Goal: Information Seeking & Learning: Learn about a topic

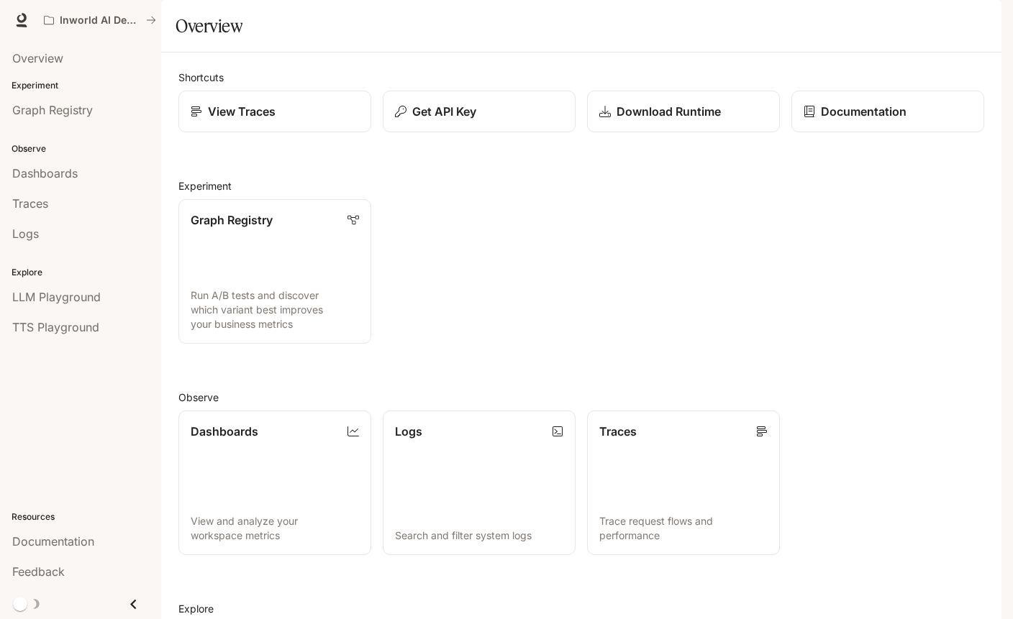
click at [542, 606] on div "Shortcuts View Traces Get API Key Download Runtime Documentation Experiment Gra…" at bounding box center [581, 418] width 806 height 697
click at [608, 405] on h2 "Observe" at bounding box center [581, 397] width 806 height 15
click at [743, 344] on div "Graph Registry Run A/B tests and discover which variant best improves your busi…" at bounding box center [575, 266] width 817 height 156
click at [612, 276] on div "Graph Registry Run A/B tests and discover which variant best improves your busi…" at bounding box center [575, 266] width 817 height 156
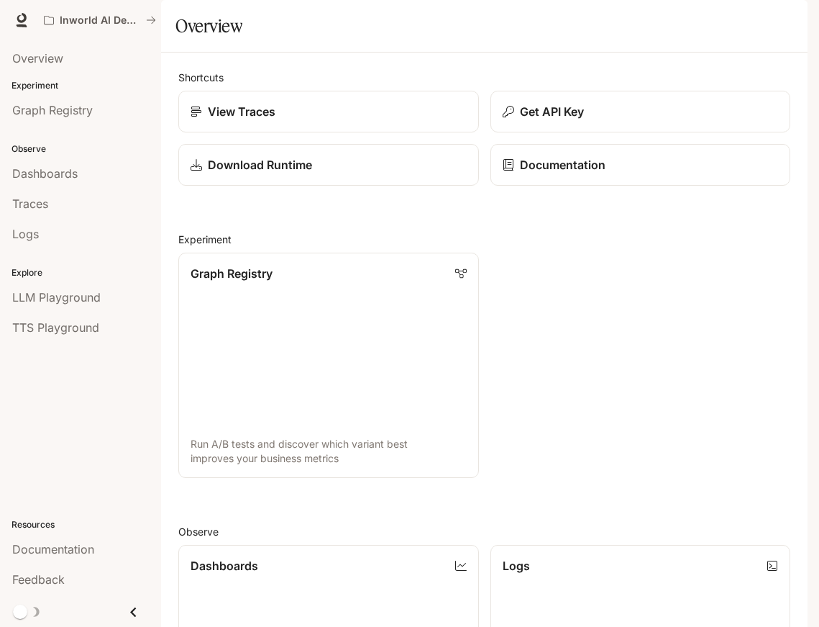
click at [793, 24] on icon "button" at bounding box center [788, 20] width 12 height 12
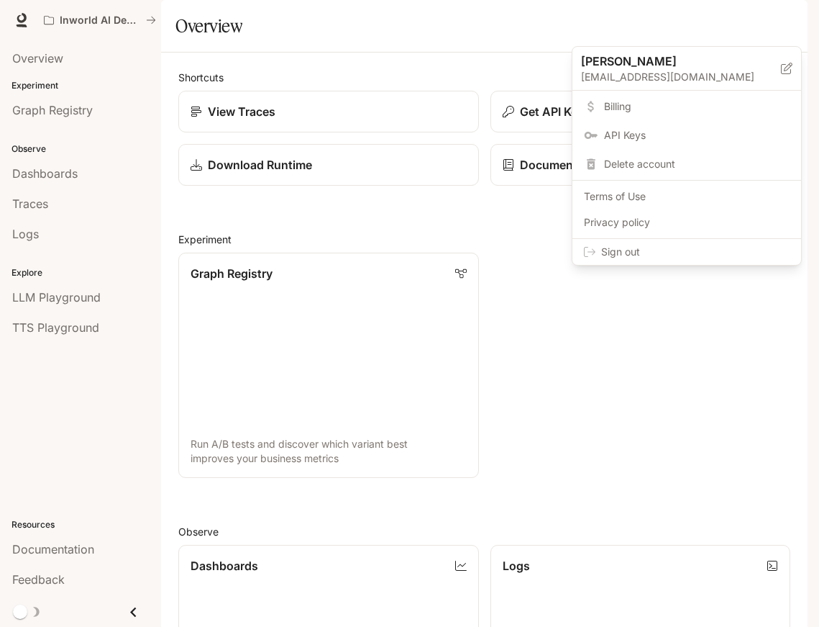
click at [795, 22] on div at bounding box center [409, 313] width 819 height 627
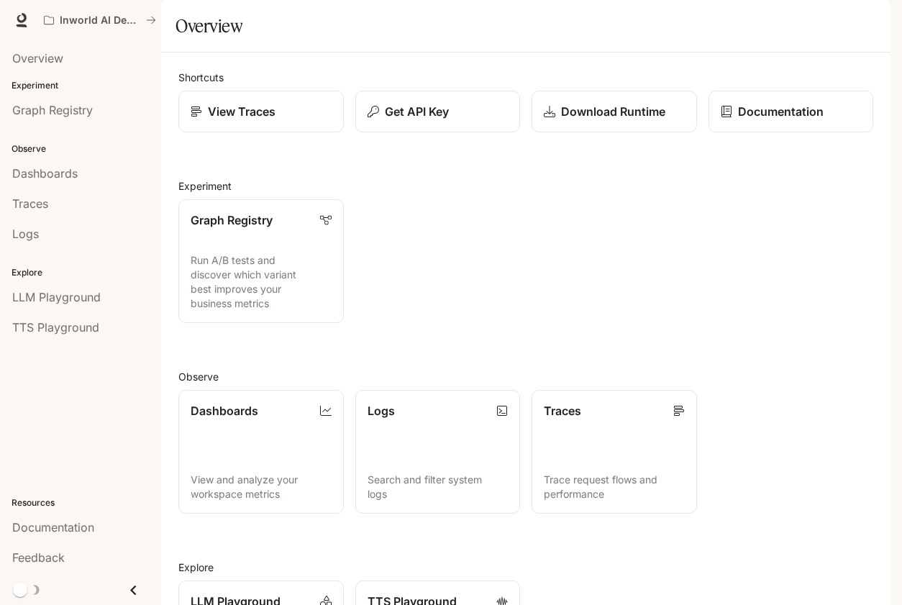
click at [771, 323] on div "Graph Registry Run A/B tests and discover which variant best improves your busi…" at bounding box center [520, 255] width 707 height 135
click at [767, 309] on div "Graph Registry Run A/B tests and discover which variant best improves your busi…" at bounding box center [520, 255] width 707 height 135
click at [778, 424] on div "Dashboards View and analyze your workspace metrics Logs Search and filter syste…" at bounding box center [520, 445] width 707 height 135
click at [436, 319] on div "Graph Registry Run A/B tests and discover which variant best improves your busi…" at bounding box center [520, 255] width 707 height 135
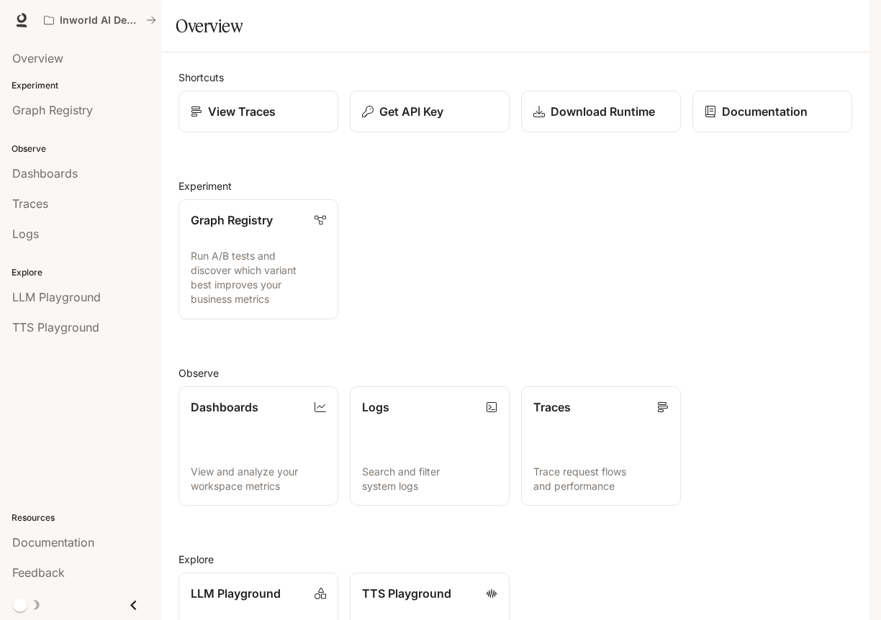
click at [487, 241] on div "Graph Registry Run A/B tests and discover which variant best improves your busi…" at bounding box center [509, 254] width 685 height 132
click at [399, 133] on button "Get API Key" at bounding box center [429, 112] width 161 height 42
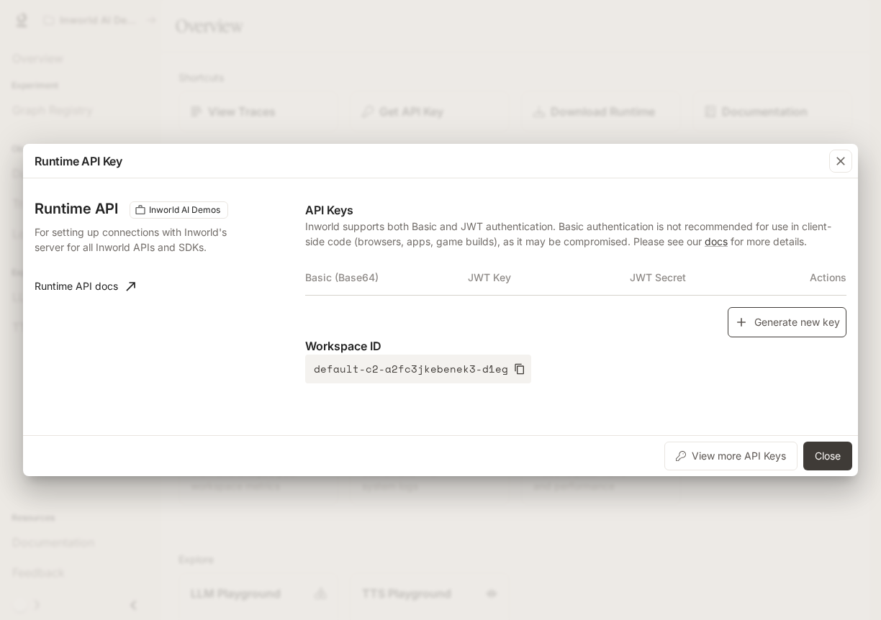
click at [803, 318] on button "Generate new key" at bounding box center [786, 322] width 119 height 31
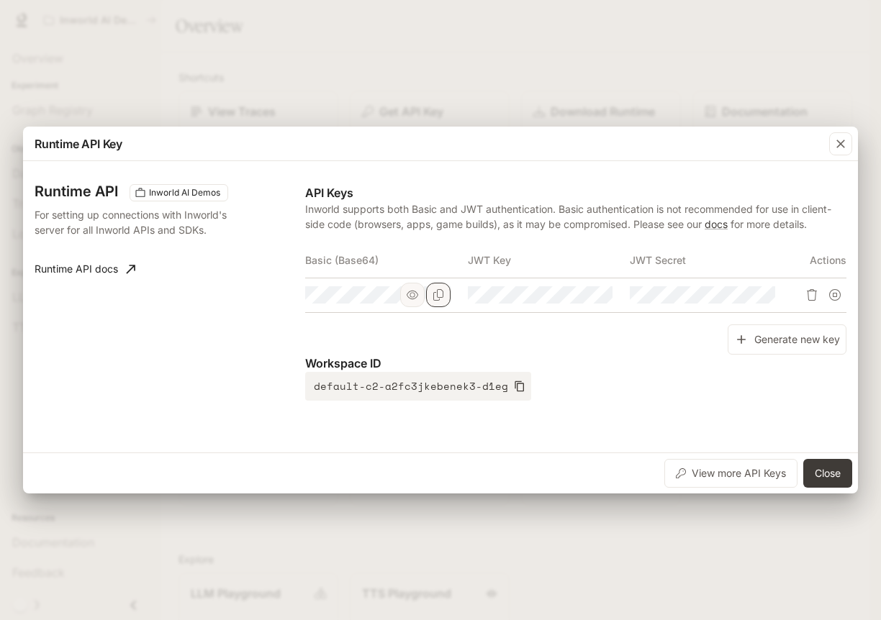
click at [440, 292] on icon "Copy Basic (Base64)" at bounding box center [438, 295] width 12 height 12
click at [828, 483] on button "Close" at bounding box center [827, 473] width 49 height 29
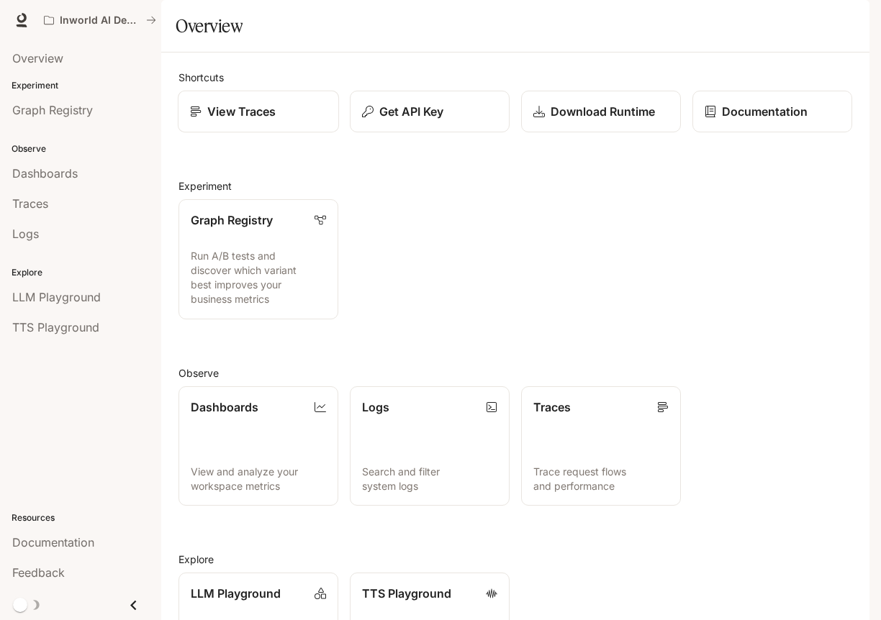
click at [283, 120] on div "View Traces" at bounding box center [258, 111] width 137 height 17
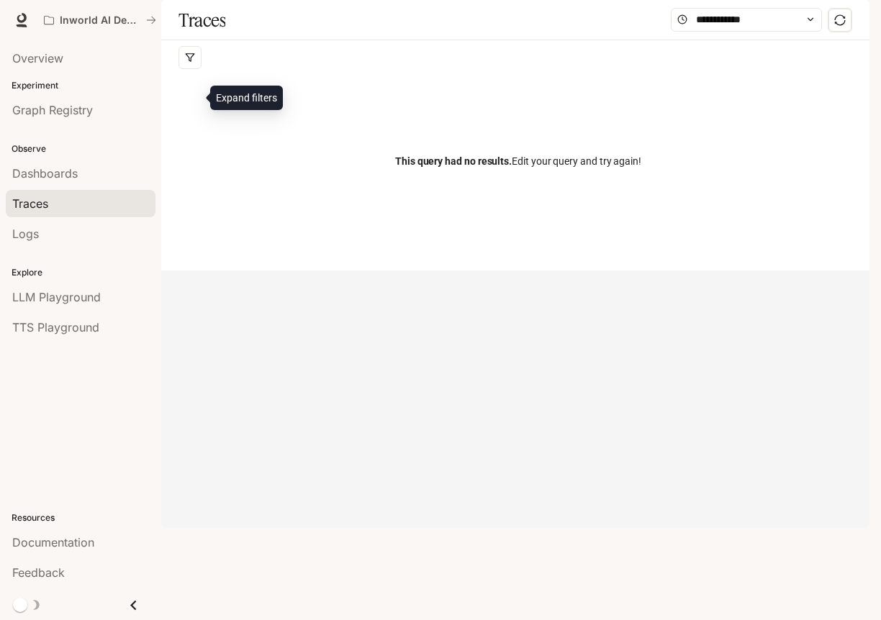
click at [187, 63] on icon "button" at bounding box center [190, 58] width 10 height 10
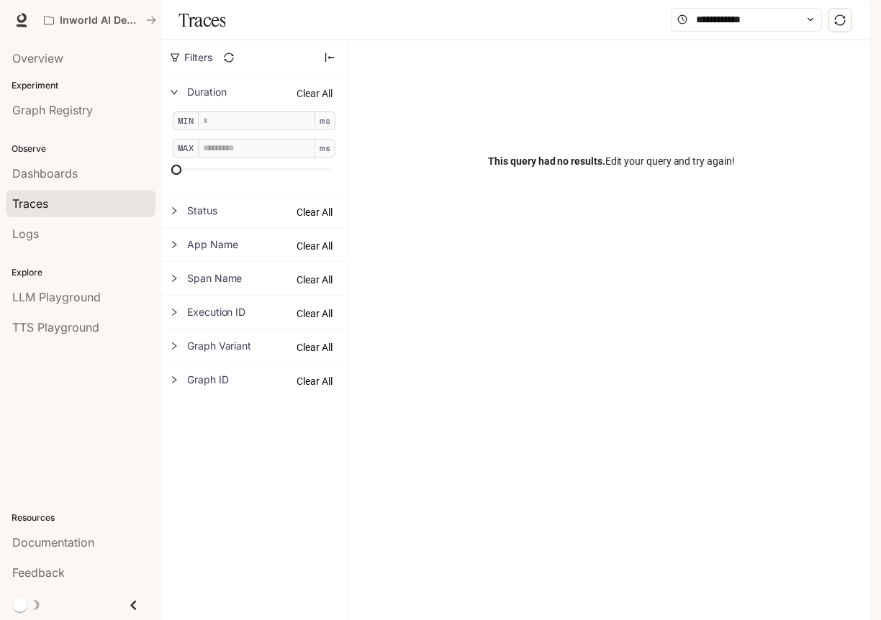
click at [312, 101] on span "Clear All" at bounding box center [314, 94] width 36 height 16
click at [433, 137] on div "This query had no results. Edit your query and try again!" at bounding box center [611, 161] width 493 height 173
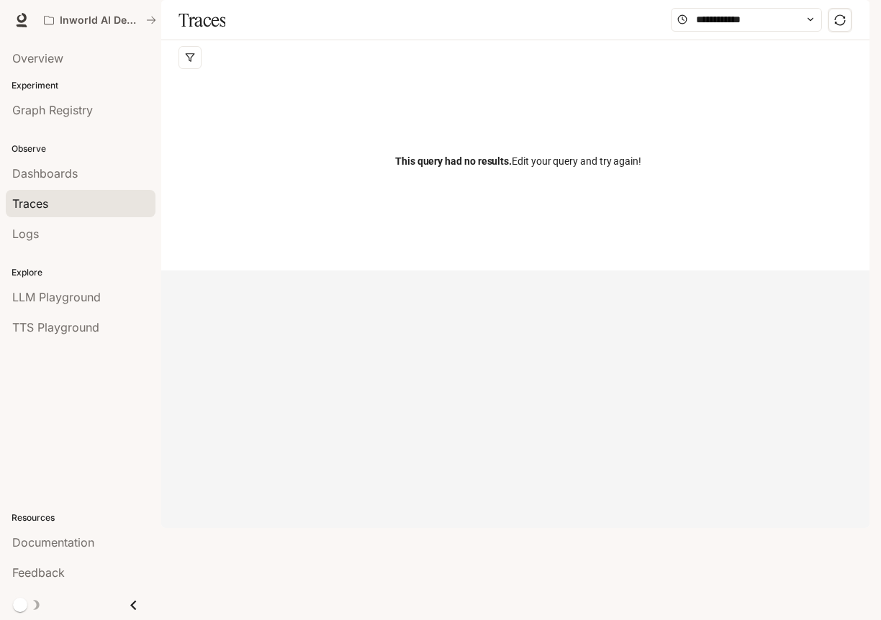
click at [56, 201] on div "Traces" at bounding box center [80, 203] width 137 height 17
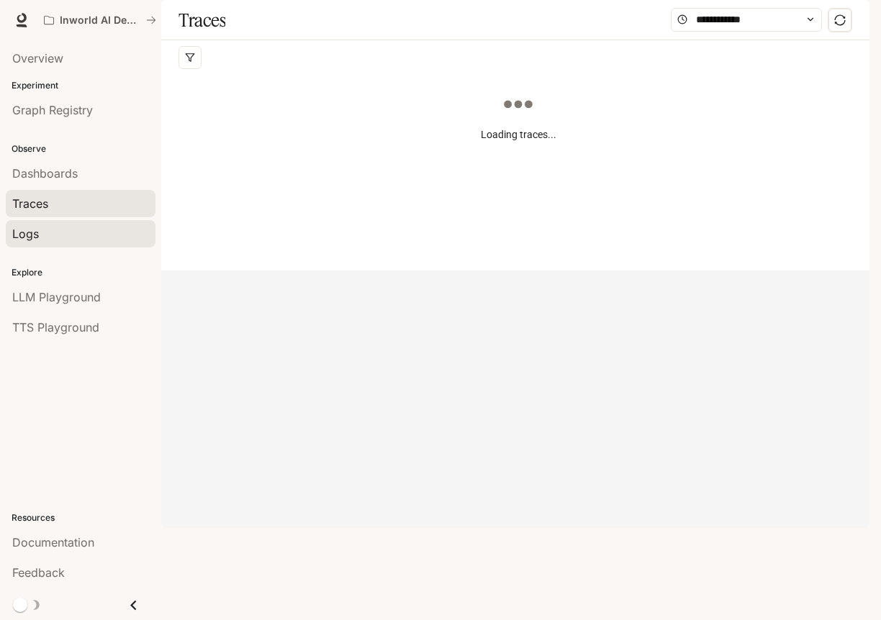
click at [51, 226] on div "Logs" at bounding box center [80, 233] width 137 height 17
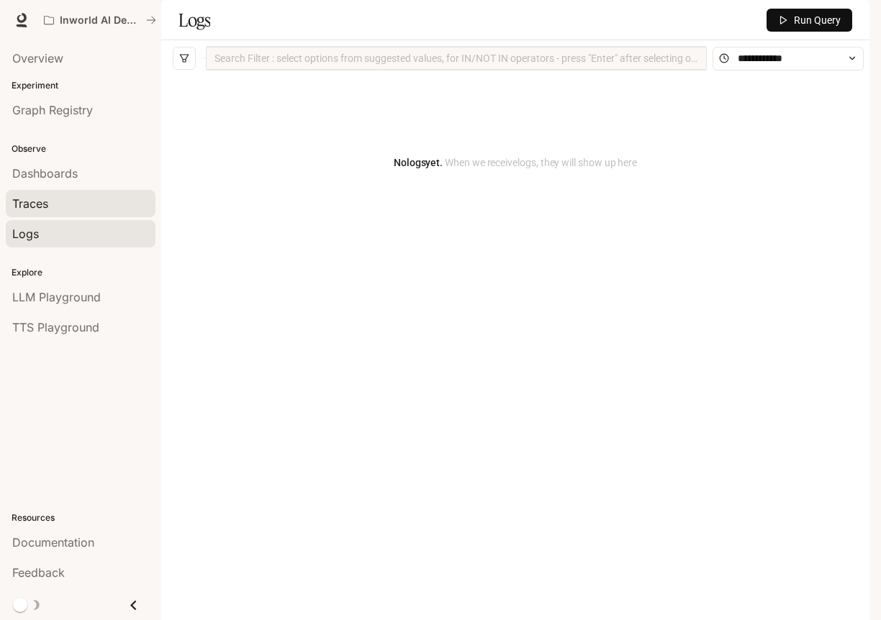
click at [61, 212] on div "Traces" at bounding box center [80, 203] width 137 height 17
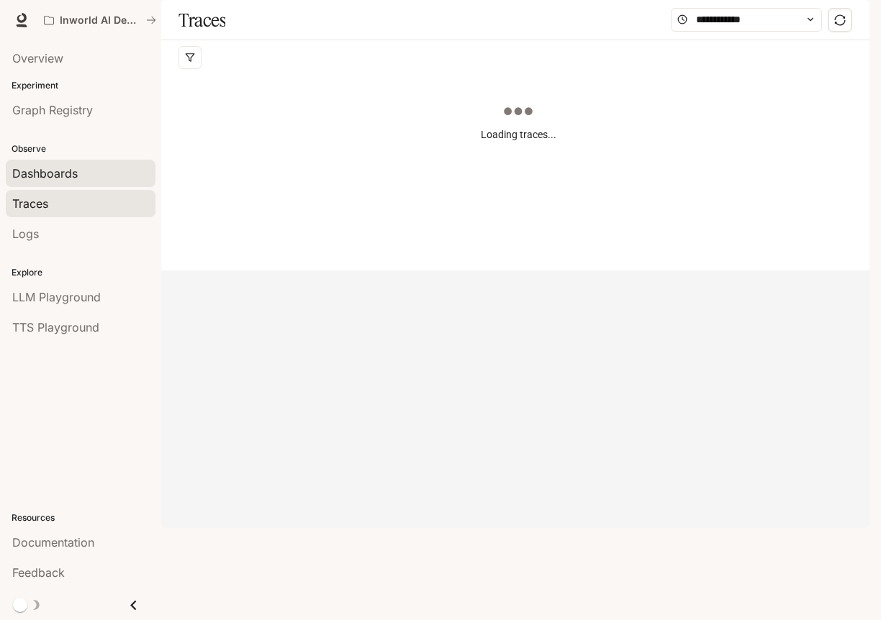
click at [65, 176] on span "Dashboards" at bounding box center [44, 173] width 65 height 17
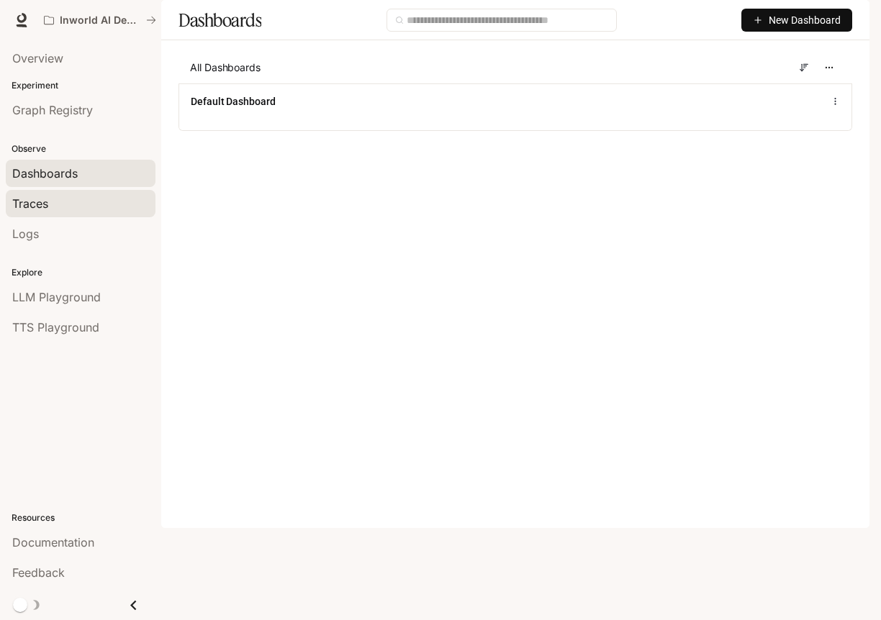
click at [65, 194] on link "Traces" at bounding box center [81, 203] width 150 height 27
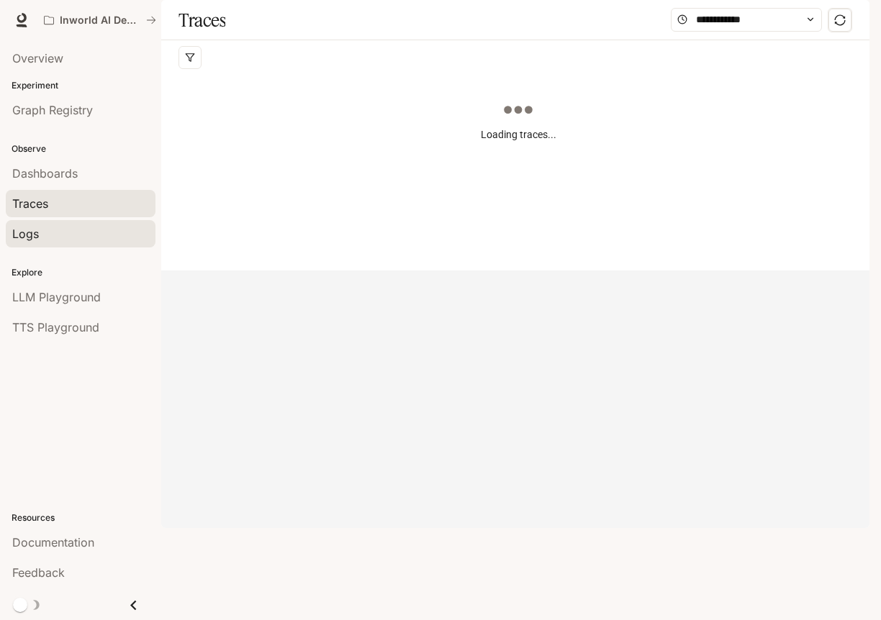
click at [58, 223] on link "Logs" at bounding box center [81, 233] width 150 height 27
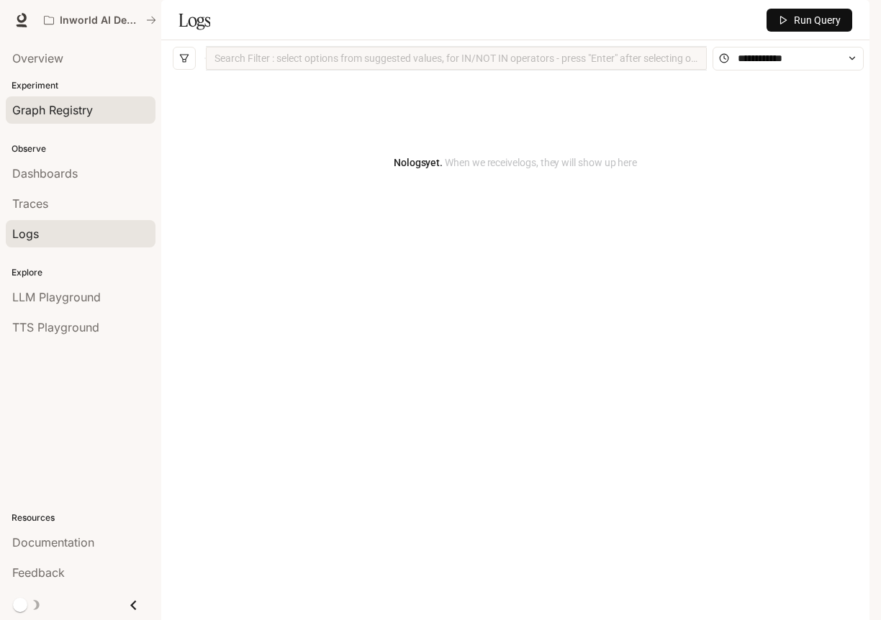
click at [75, 112] on span "Graph Registry" at bounding box center [52, 109] width 81 height 17
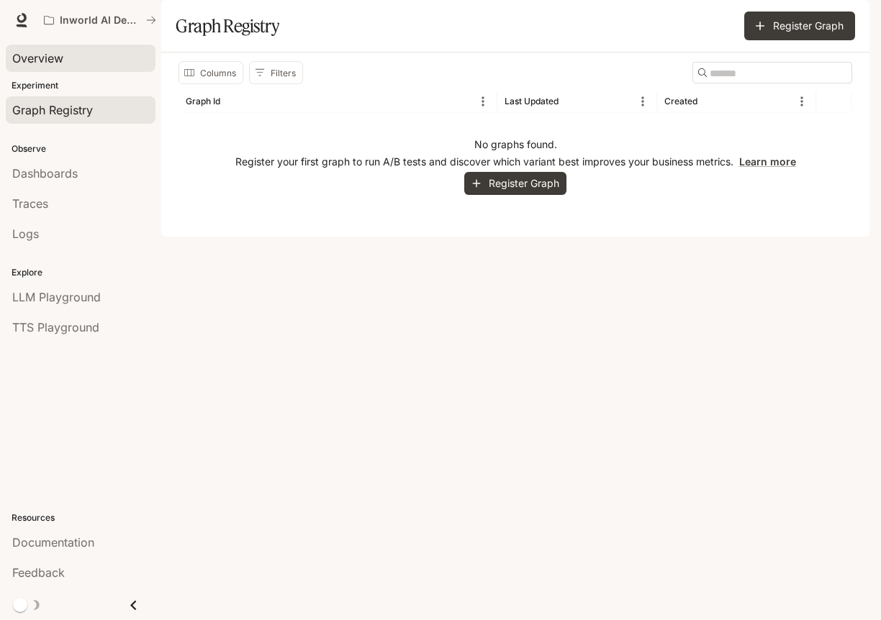
click at [63, 57] on span "Overview" at bounding box center [37, 58] width 51 height 17
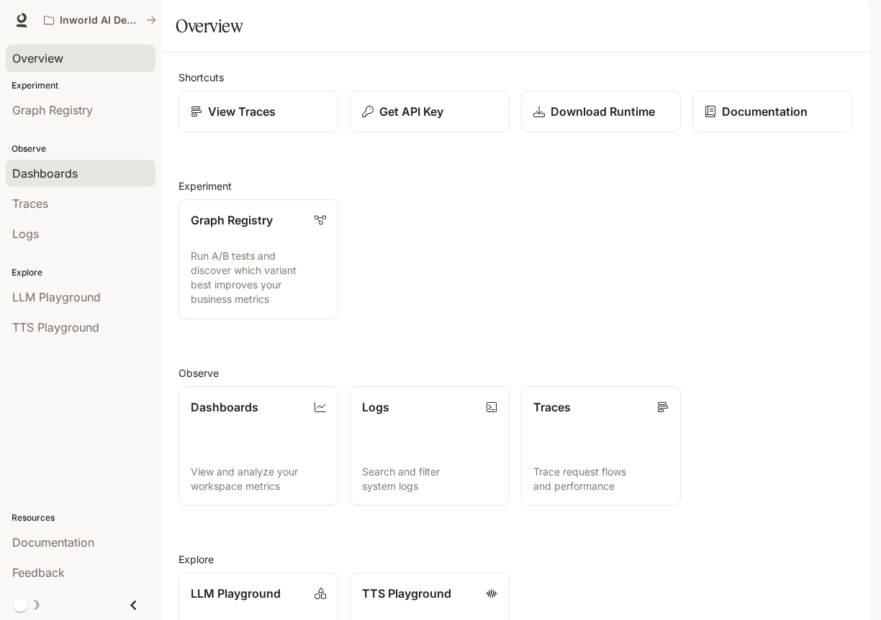
click at [66, 169] on span "Dashboards" at bounding box center [44, 173] width 65 height 17
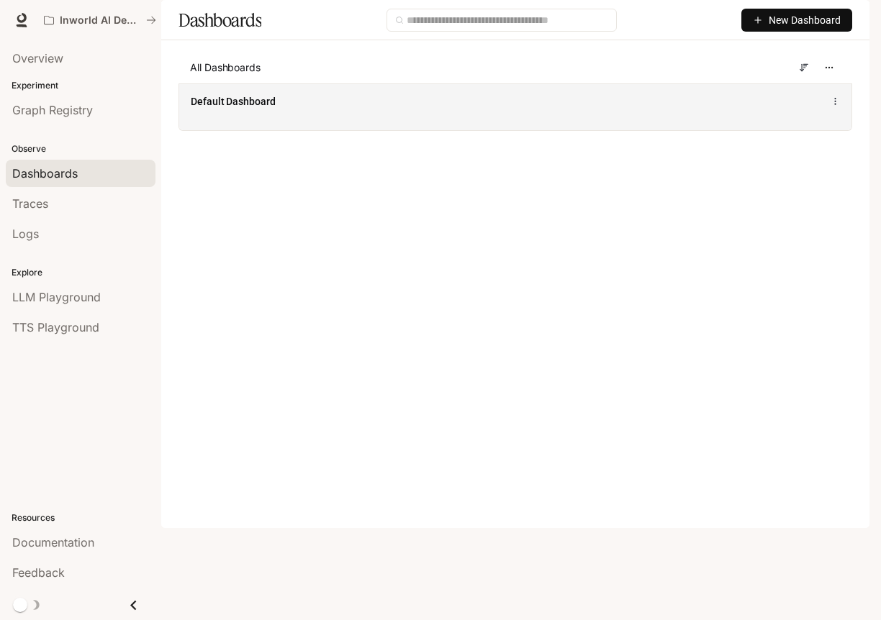
click at [337, 109] on div "Default Dashboard" at bounding box center [376, 101] width 370 height 14
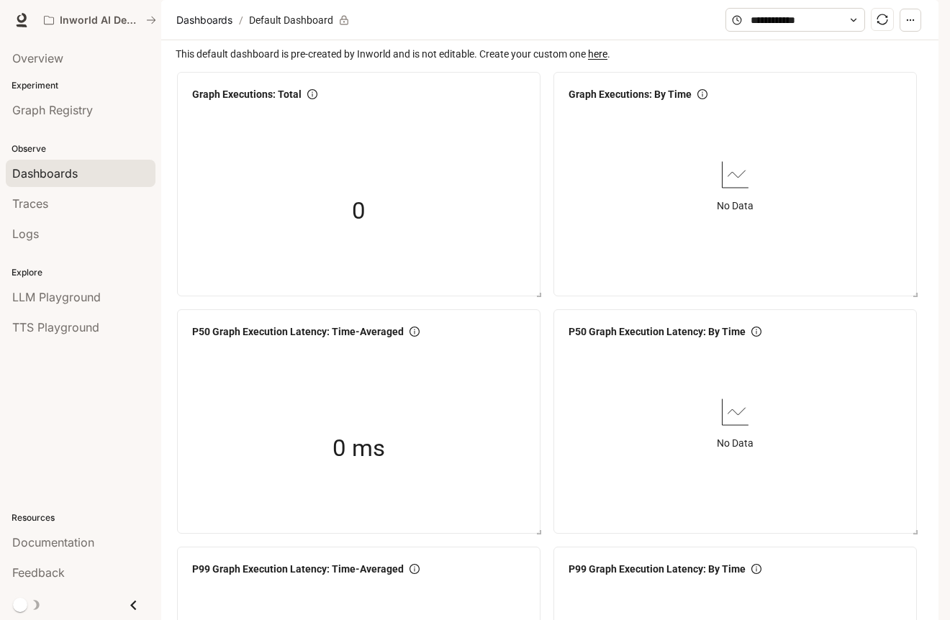
click at [91, 199] on div "Traces" at bounding box center [80, 203] width 137 height 17
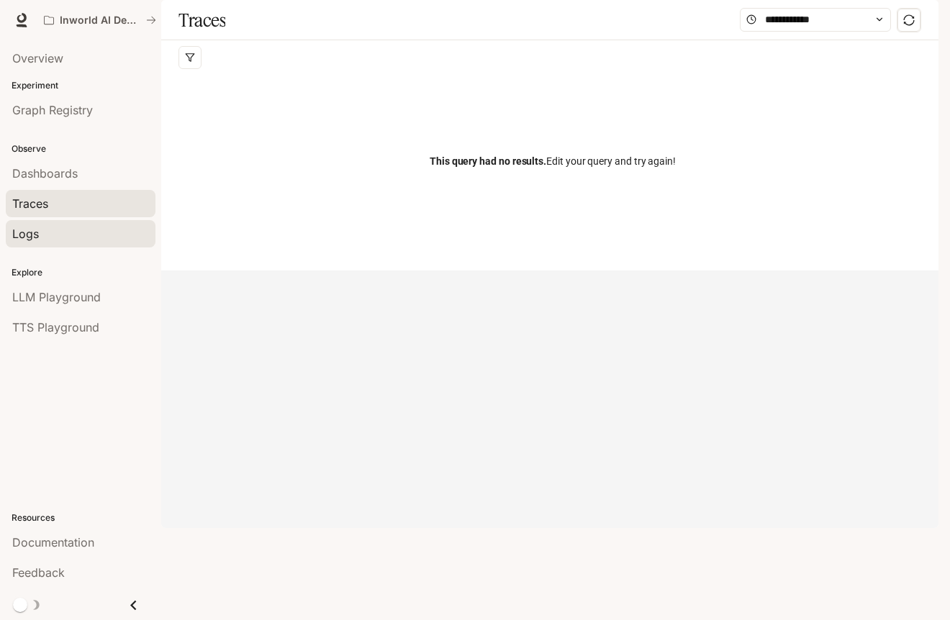
click at [55, 235] on div "Logs" at bounding box center [80, 233] width 137 height 17
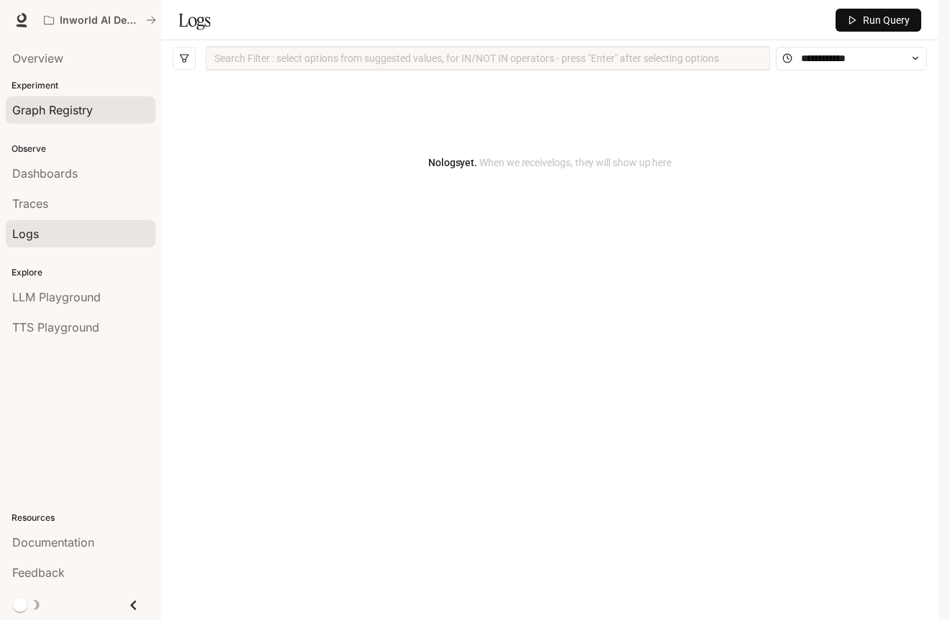
click at [70, 112] on span "Graph Registry" at bounding box center [52, 109] width 81 height 17
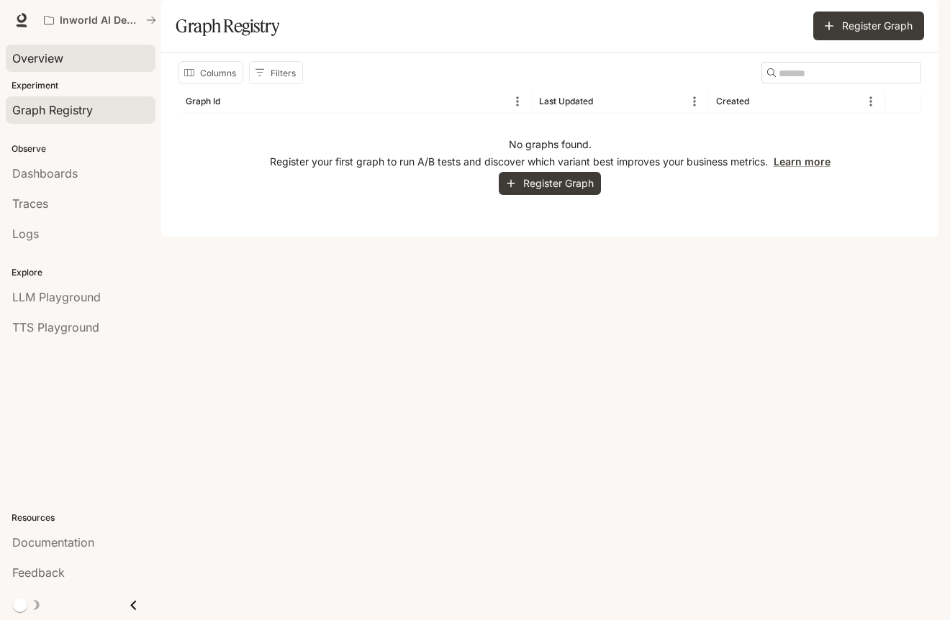
click at [66, 60] on div "Overview" at bounding box center [80, 58] width 137 height 17
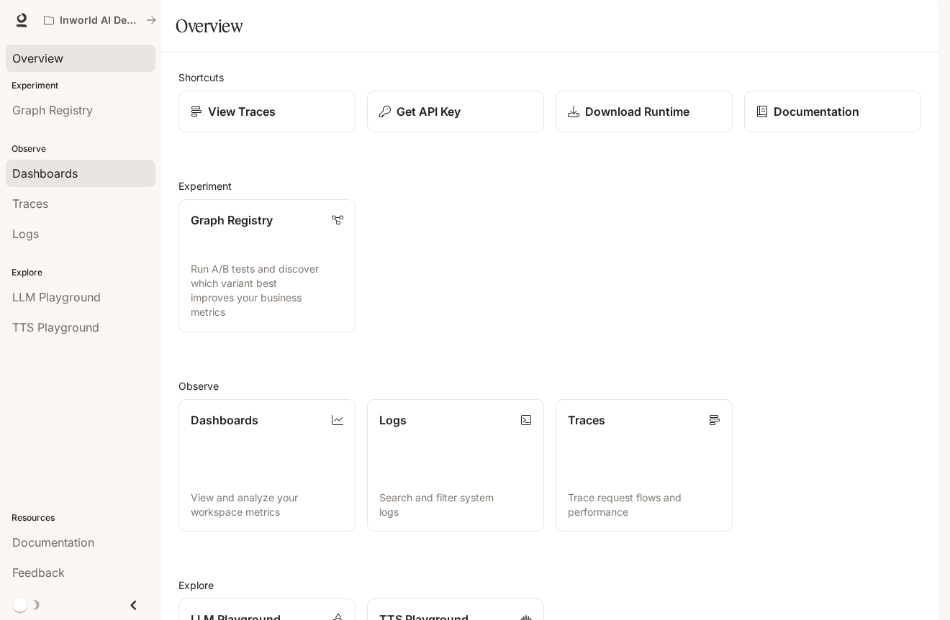
click at [58, 183] on link "Dashboards" at bounding box center [81, 173] width 150 height 27
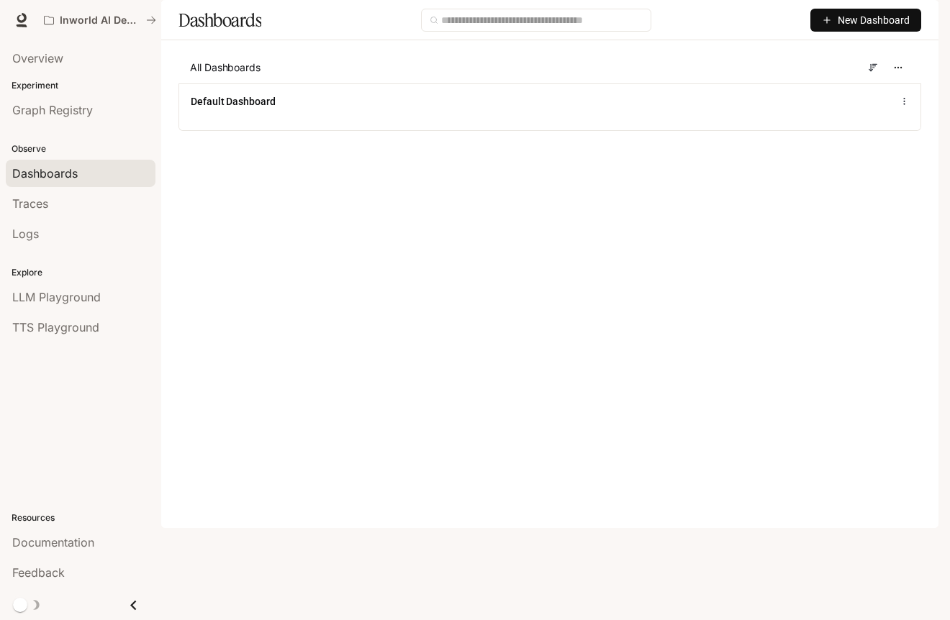
click at [40, 386] on div "Overview Experiment Graph Registry Observe Dashboards Traces Logs Explore LLM P…" at bounding box center [80, 330] width 161 height 580
click at [90, 199] on div "Traces" at bounding box center [80, 203] width 137 height 17
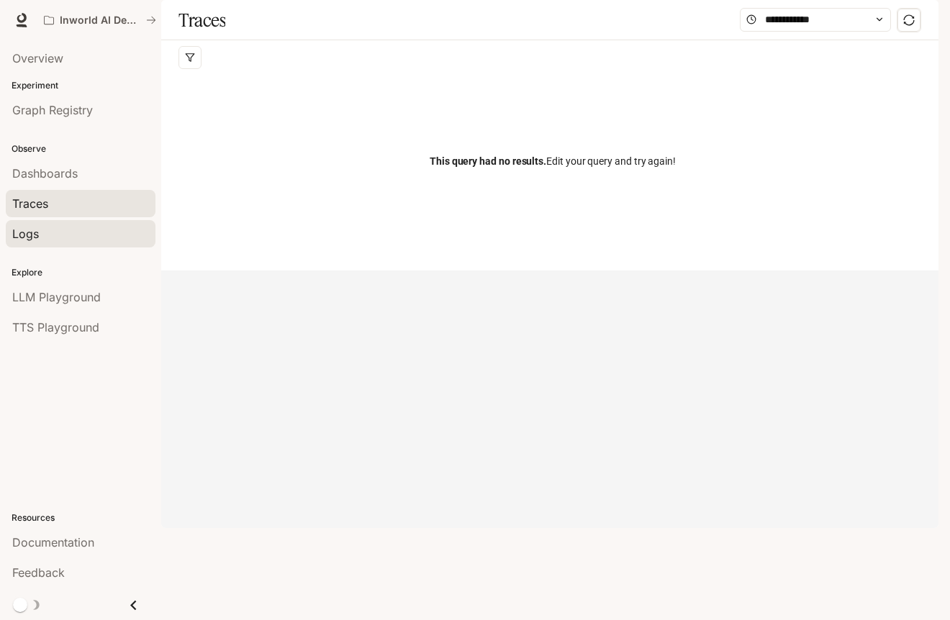
click at [71, 232] on div "Logs" at bounding box center [80, 233] width 137 height 17
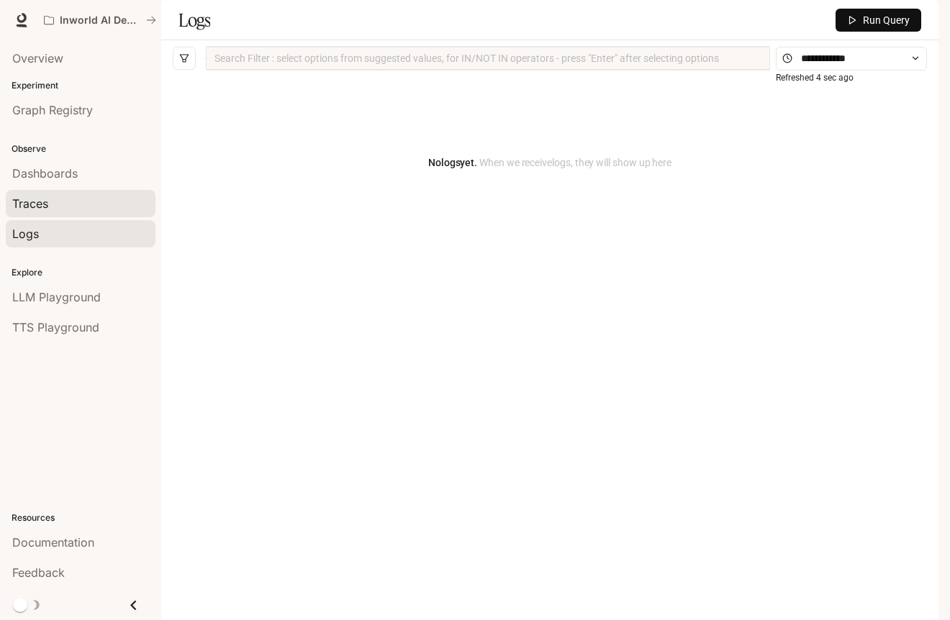
click at [94, 197] on div "Traces" at bounding box center [80, 203] width 137 height 17
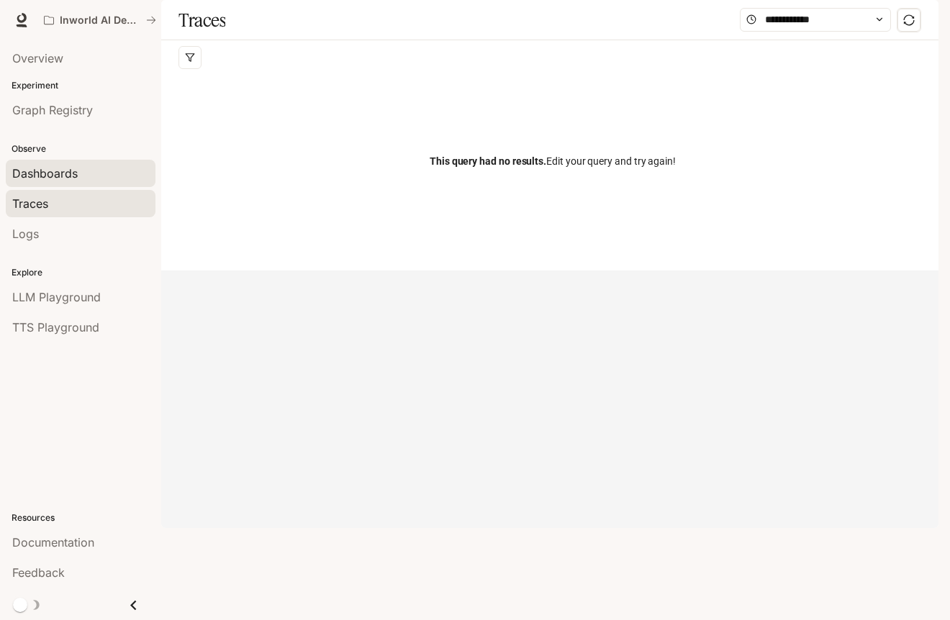
click at [104, 165] on div "Dashboards" at bounding box center [80, 173] width 137 height 17
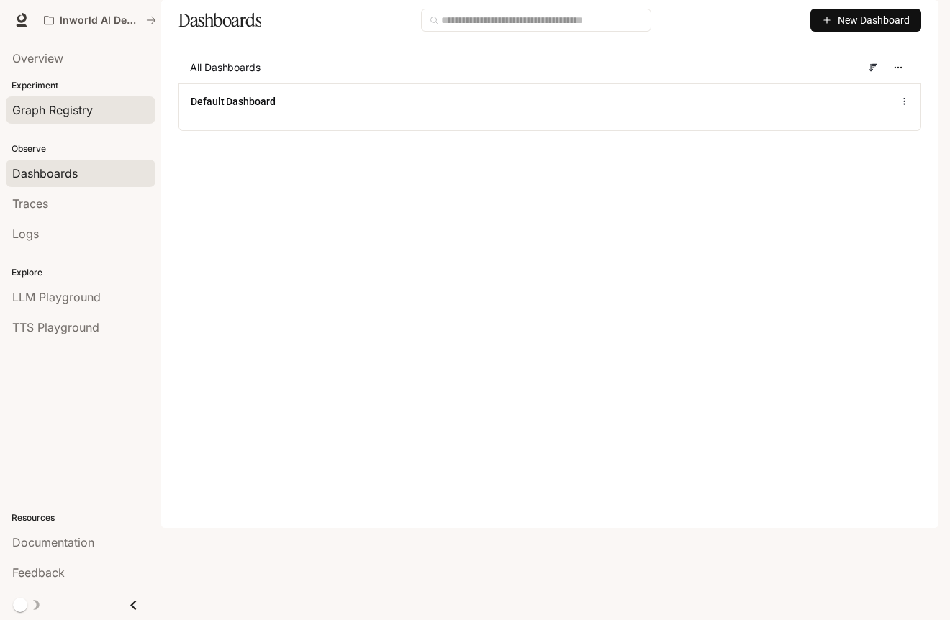
click at [87, 119] on link "Graph Registry" at bounding box center [81, 109] width 150 height 27
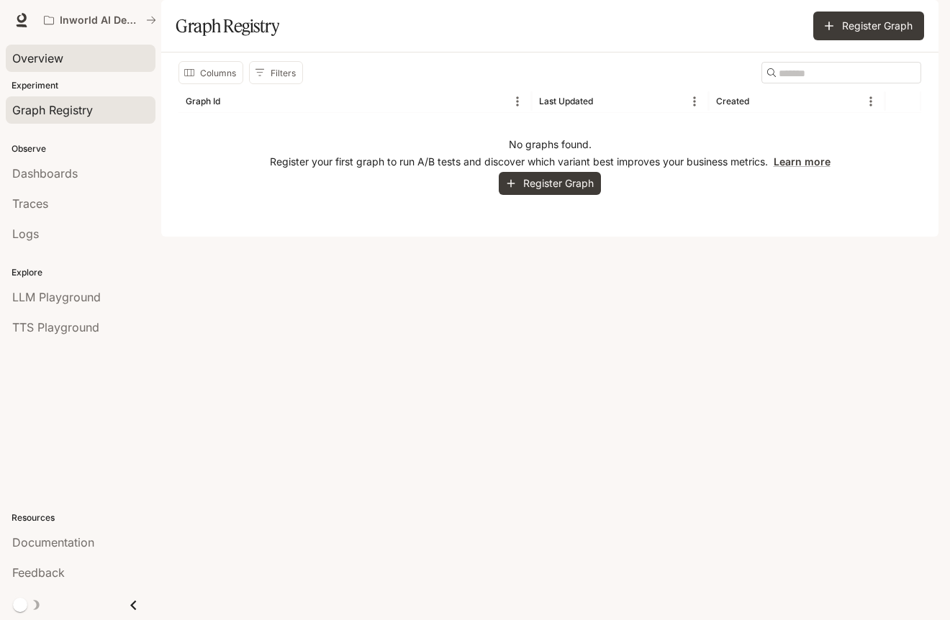
click at [76, 65] on div "Overview" at bounding box center [80, 58] width 137 height 17
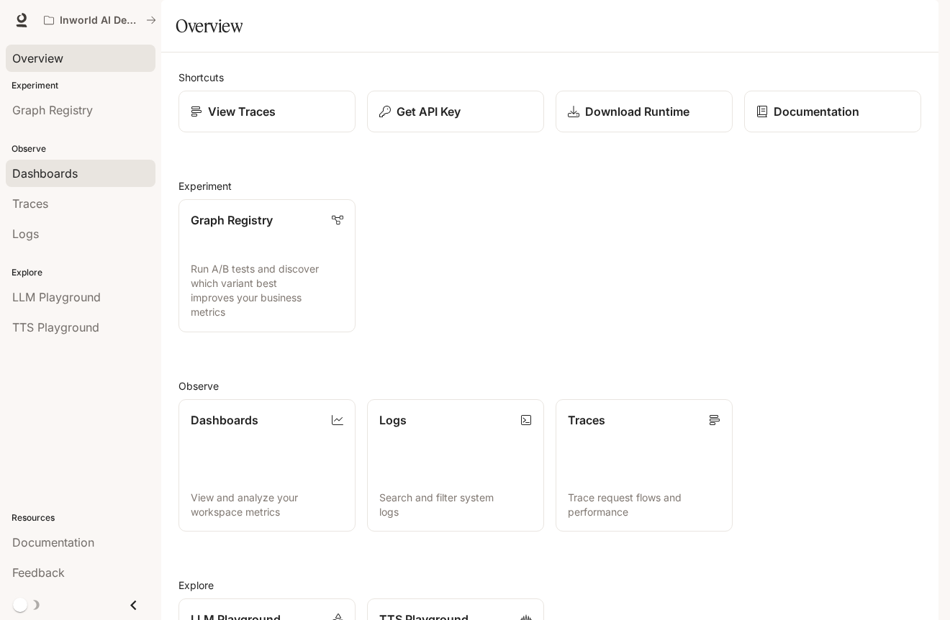
click at [77, 163] on link "Dashboards" at bounding box center [81, 173] width 150 height 27
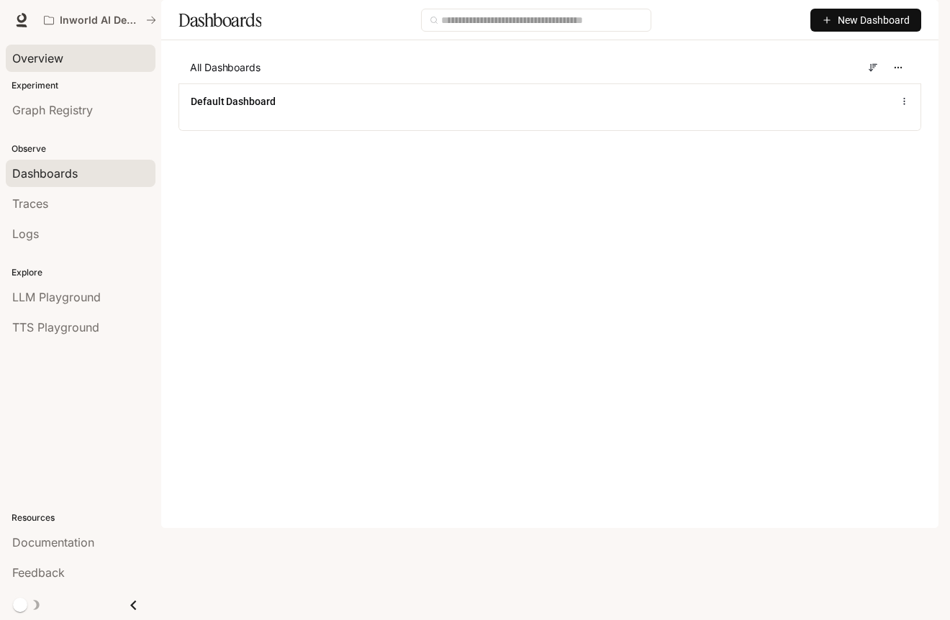
click at [60, 70] on link "Overview" at bounding box center [81, 58] width 150 height 27
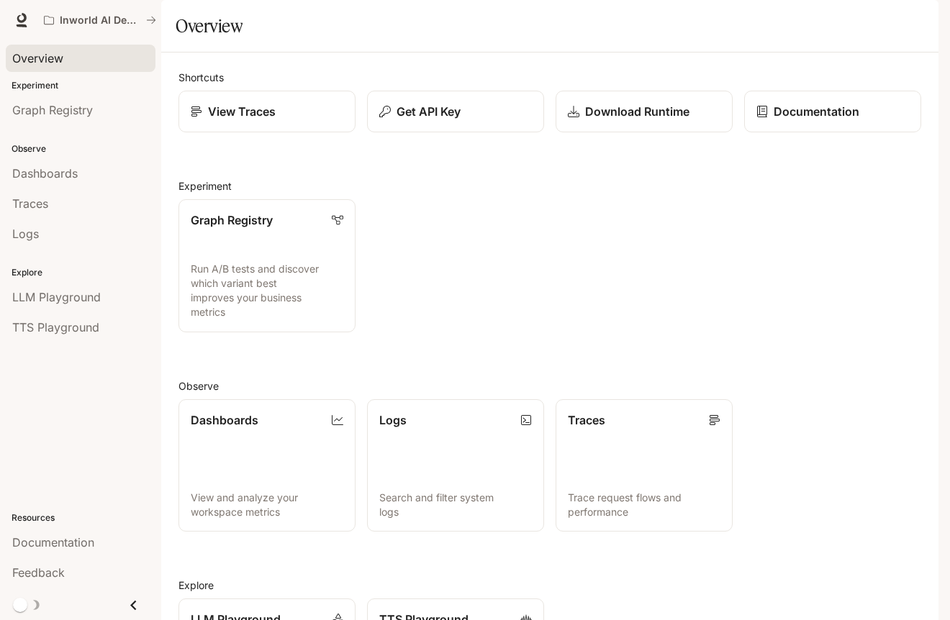
click at [757, 241] on div "Graph Registry Run A/B tests and discover which variant best improves your busi…" at bounding box center [544, 260] width 754 height 145
